Goal: Use online tool/utility: Utilize a website feature to perform a specific function

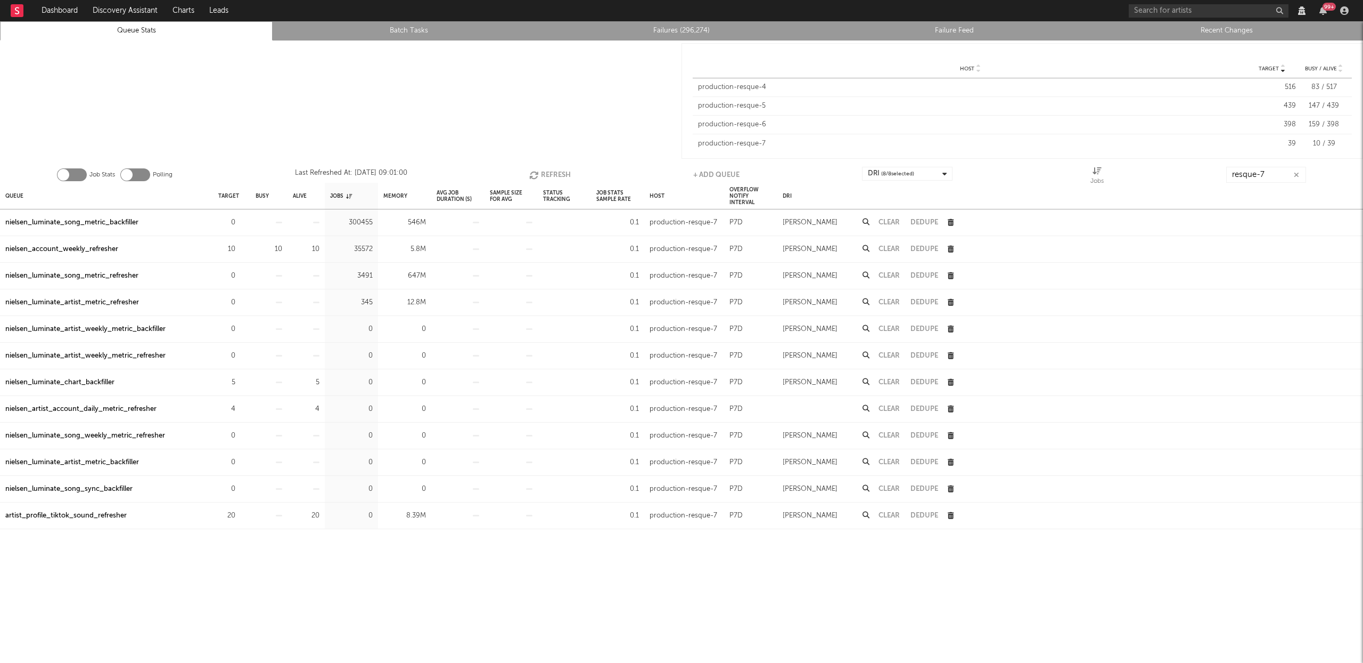
click at [535, 174] on icon "button" at bounding box center [535, 174] width 12 height 9
click at [1271, 178] on input "resque-7" at bounding box center [1267, 175] width 80 height 16
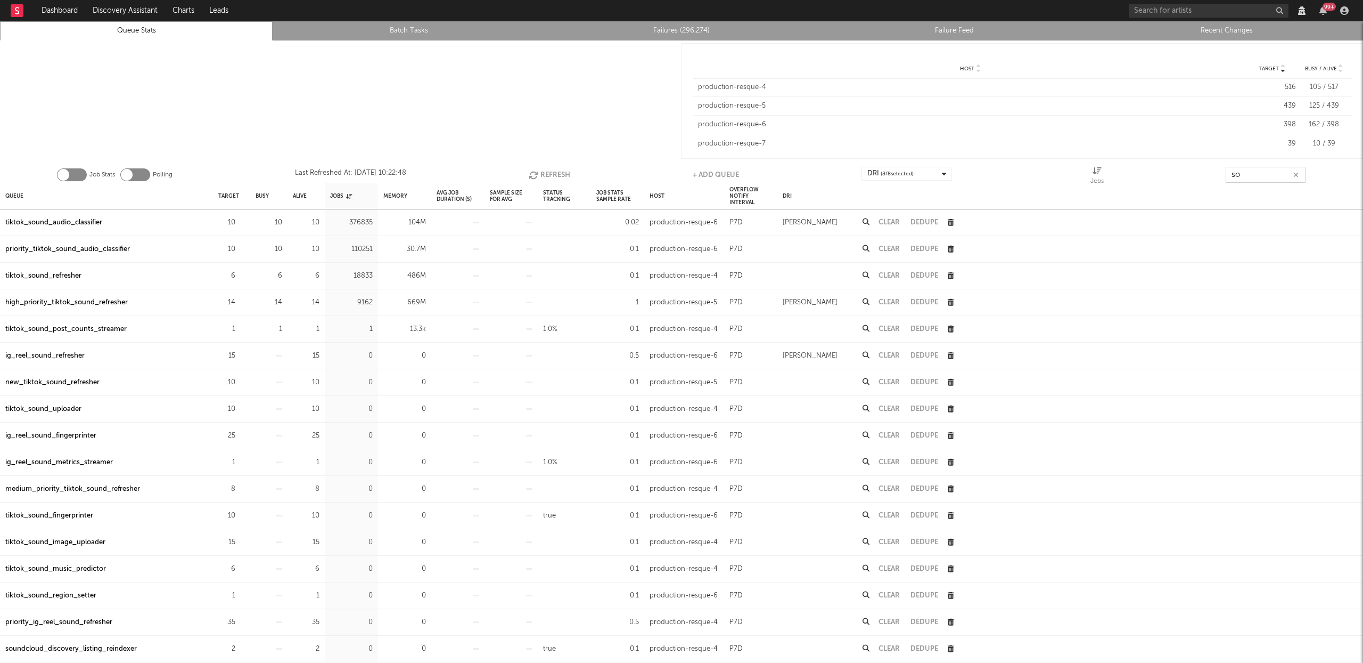
type input "s"
click at [556, 168] on button "Refresh" at bounding box center [550, 175] width 42 height 16
click at [556, 169] on button "Refresh" at bounding box center [550, 175] width 42 height 16
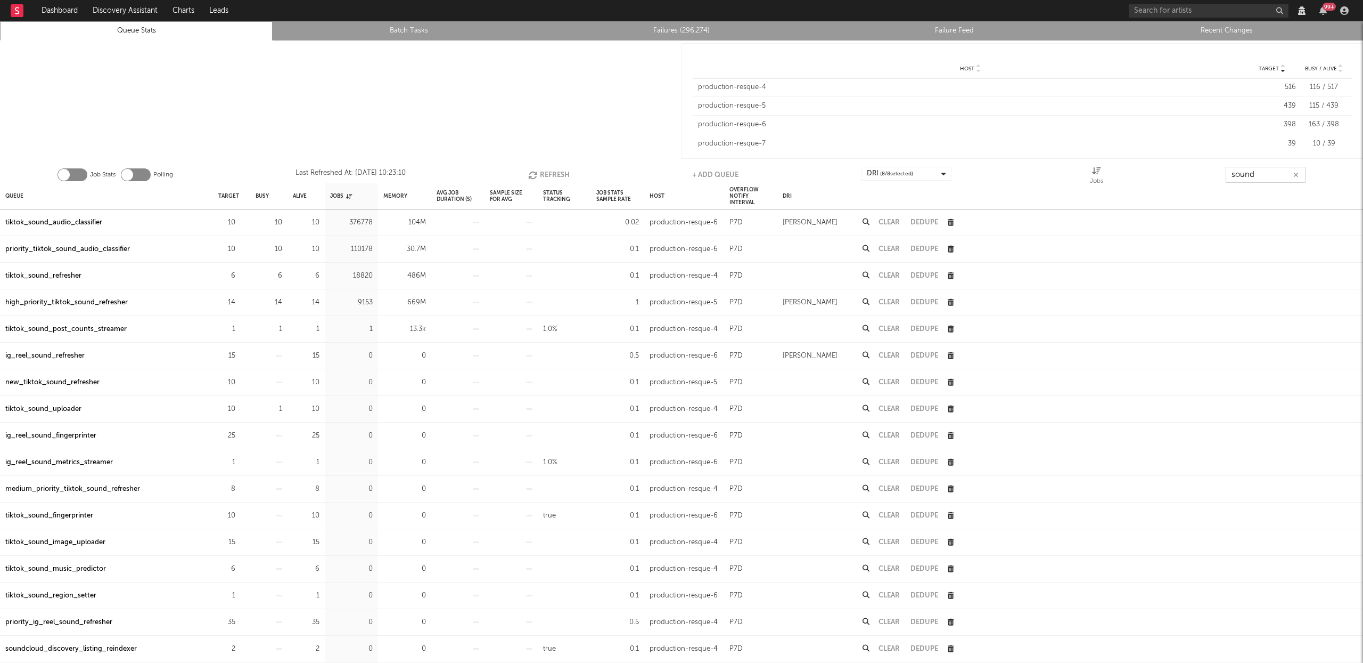
click at [556, 169] on button "Refresh" at bounding box center [549, 175] width 42 height 16
click at [542, 170] on button "Refresh" at bounding box center [549, 175] width 42 height 16
click at [48, 276] on div "tiktok_sound_refresher" at bounding box center [43, 275] width 76 height 13
click at [55, 301] on div "high_priority_tiktok_sound_refresher" at bounding box center [66, 302] width 122 height 13
click at [1267, 175] on input "sound" at bounding box center [1266, 175] width 80 height 16
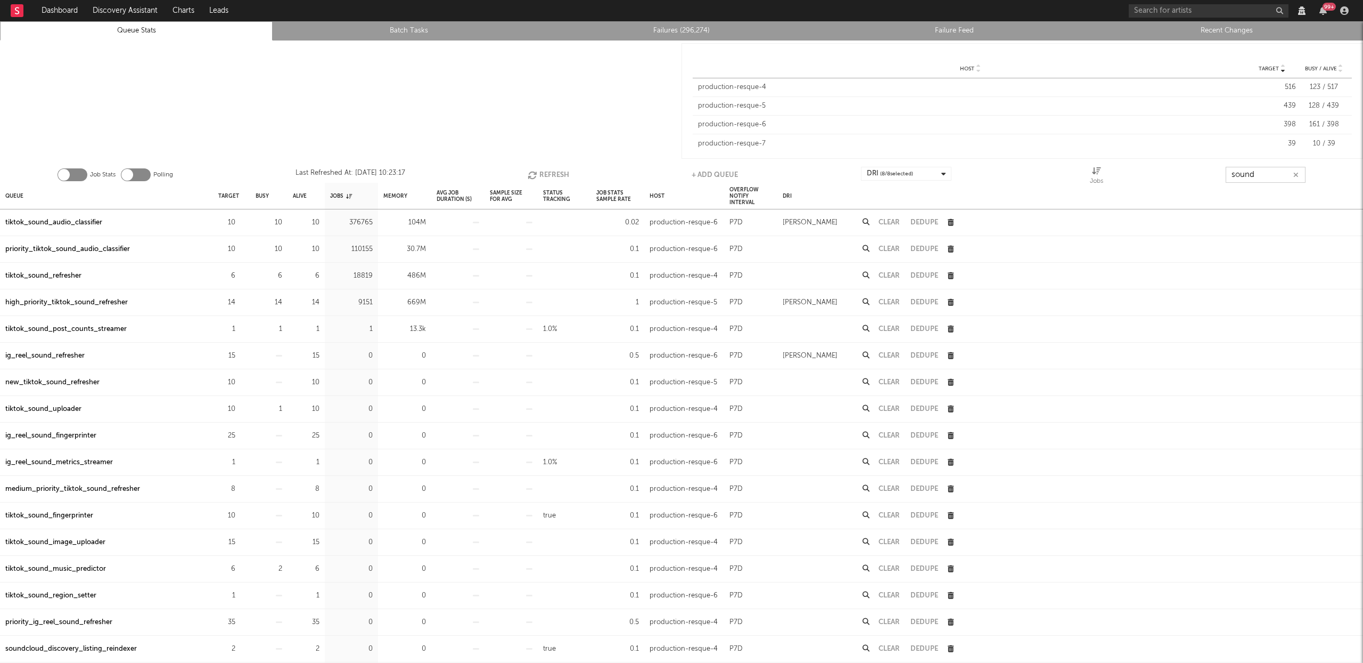
click at [1267, 175] on input "sound" at bounding box center [1266, 175] width 80 height 16
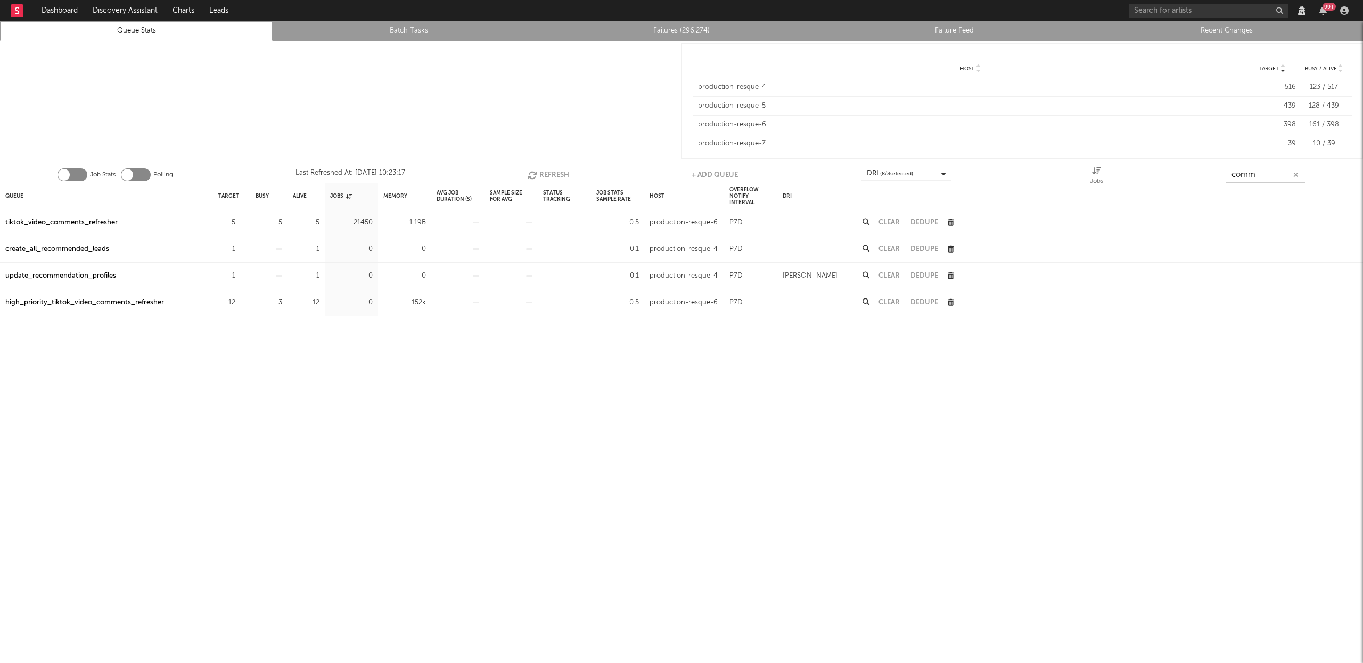
type input "comm"
click at [50, 222] on div "tiktok_video_comments_refresher" at bounding box center [61, 222] width 112 height 13
click at [545, 169] on button "Refresh" at bounding box center [549, 175] width 42 height 16
click at [545, 169] on button "Refresh" at bounding box center [550, 175] width 42 height 16
click at [557, 169] on button "Refresh" at bounding box center [550, 175] width 42 height 16
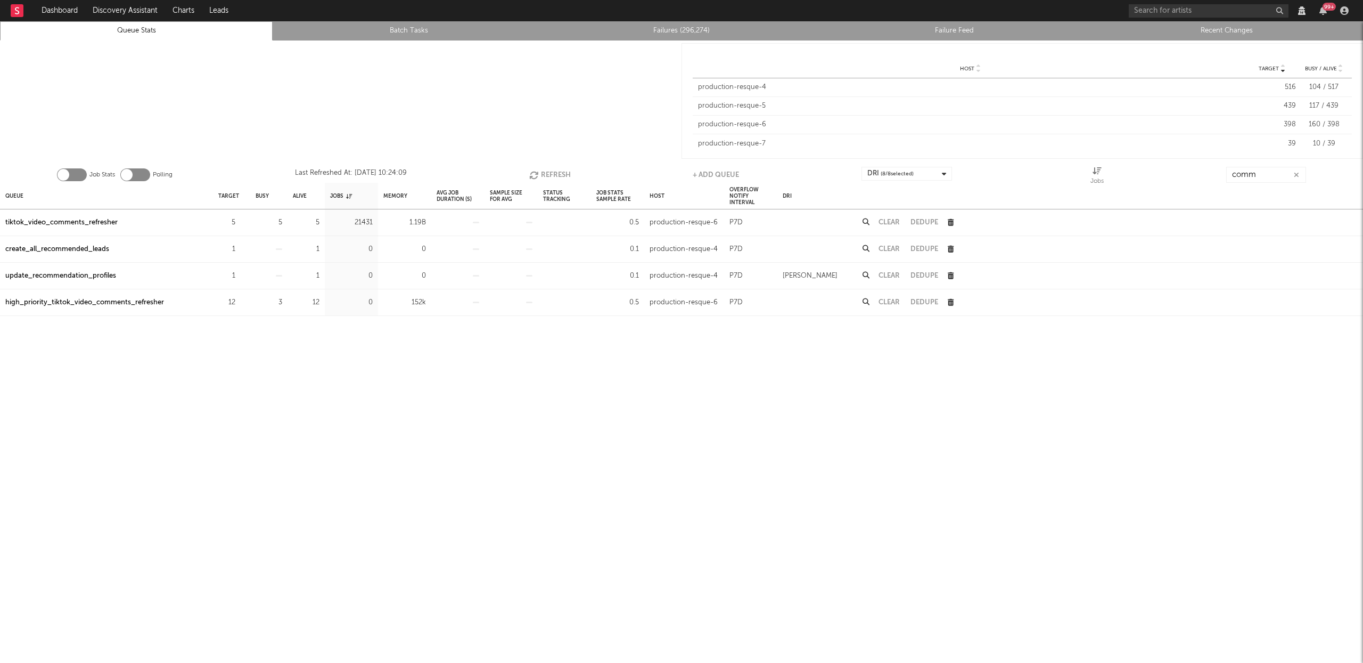
click at [105, 218] on div "tiktok_video_comments_refresher" at bounding box center [61, 222] width 112 height 13
click at [524, 173] on div "Job Stats Polling Last Refreshed At: [DATE] 10:24:09 Refresh + Add Queue DRI ( …" at bounding box center [681, 171] width 1363 height 21
click at [534, 171] on icon "button" at bounding box center [535, 174] width 12 height 9
click at [888, 219] on button "Clear" at bounding box center [889, 222] width 21 height 7
click at [143, 298] on div "high_priority_tiktok_video_comments_refresher" at bounding box center [84, 302] width 159 height 13
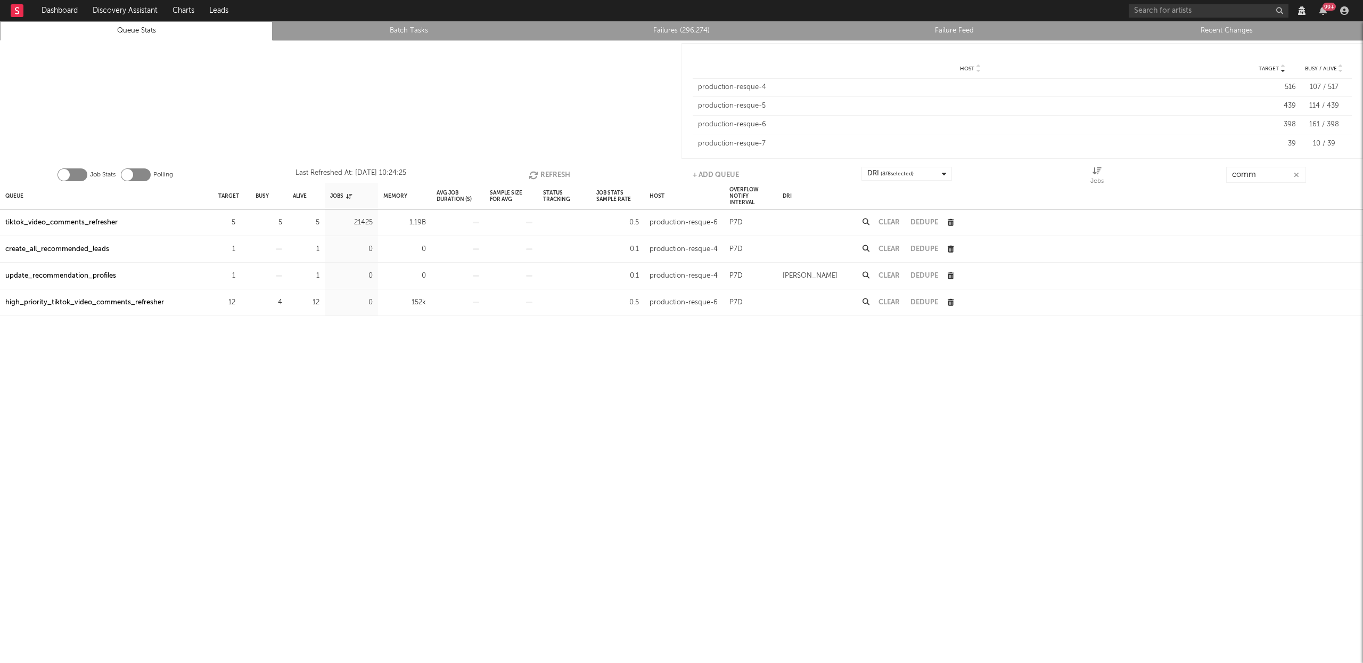
click at [556, 177] on button "Refresh" at bounding box center [550, 175] width 42 height 16
click at [891, 220] on button "Clear" at bounding box center [889, 222] width 21 height 7
click at [552, 174] on button "Refresh" at bounding box center [549, 175] width 42 height 16
click at [552, 172] on button "Refresh" at bounding box center [549, 175] width 42 height 16
click at [1300, 175] on button "button" at bounding box center [1296, 175] width 9 height 10
